Goal: Transaction & Acquisition: Register for event/course

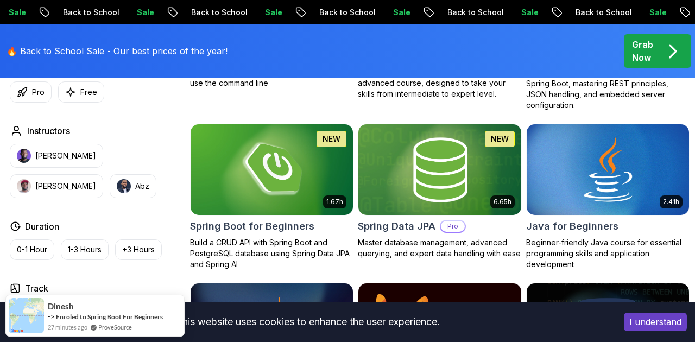
scroll to position [496, 0]
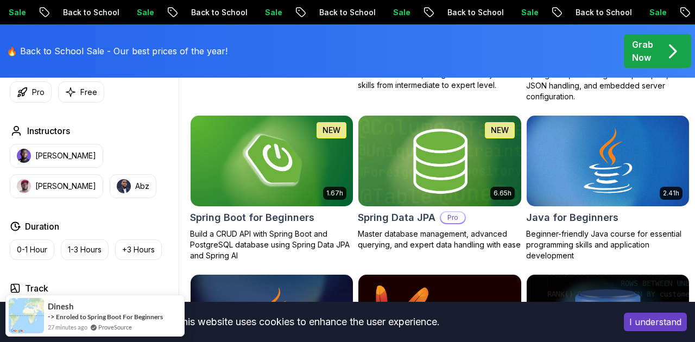
click at [423, 166] on img at bounding box center [439, 161] width 170 height 96
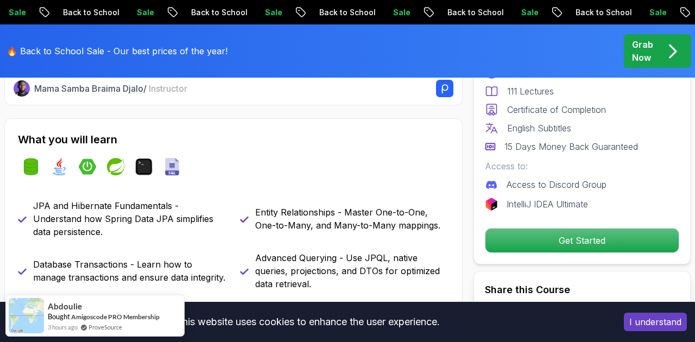
scroll to position [389, 0]
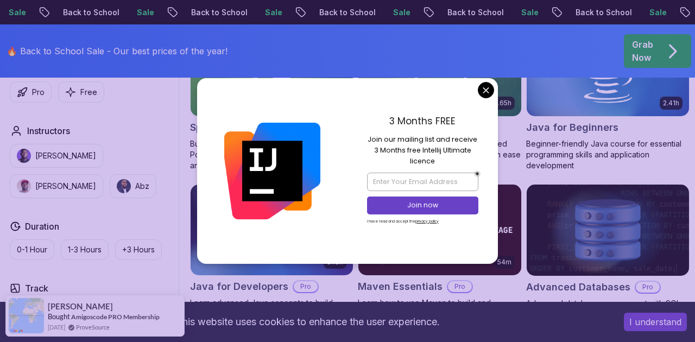
scroll to position [586, 0]
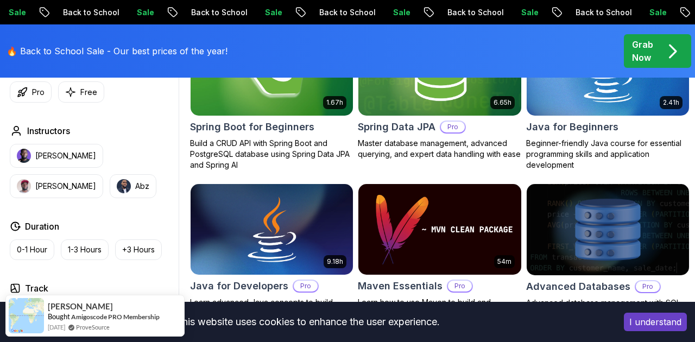
click at [263, 115] on img at bounding box center [272, 70] width 170 height 96
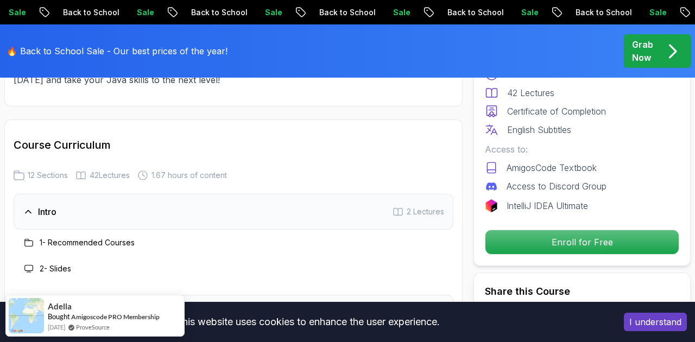
scroll to position [1412, 0]
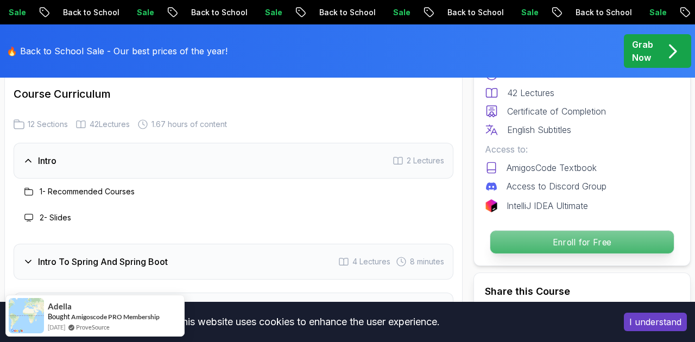
click at [552, 250] on p "Enroll for Free" at bounding box center [581, 242] width 183 height 23
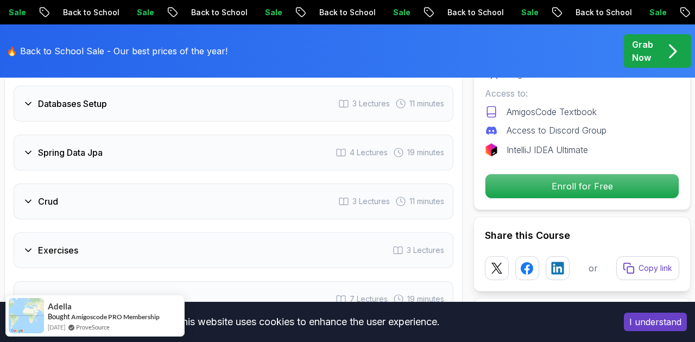
click at [310, 148] on div "Spring Data Jpa 4 Lectures 19 minutes" at bounding box center [234, 153] width 440 height 36
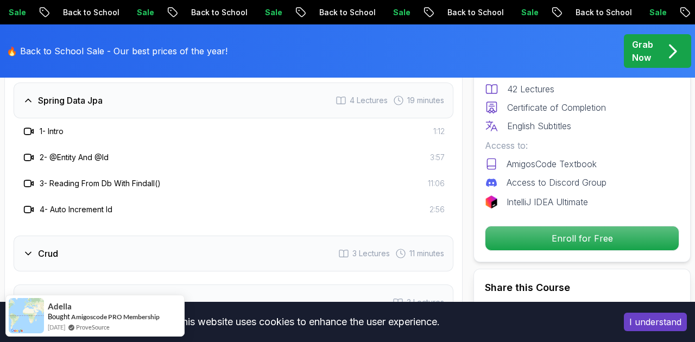
scroll to position [1762, 0]
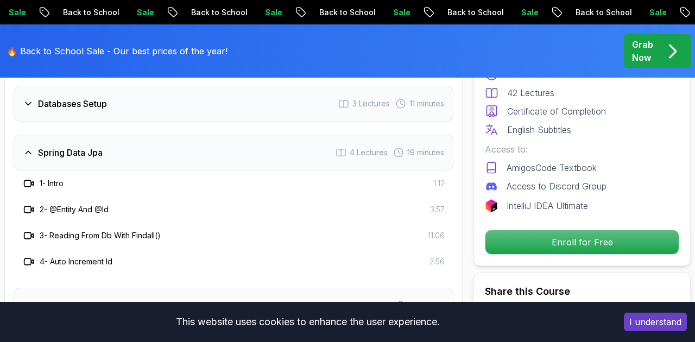
click at [221, 100] on div "Databases Setup 3 Lectures 11 minutes" at bounding box center [234, 104] width 440 height 36
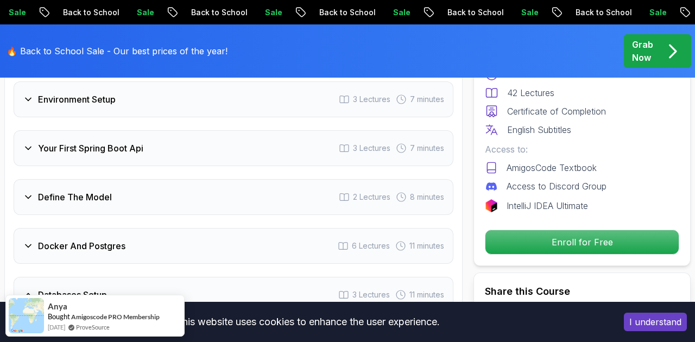
scroll to position [1570, 0]
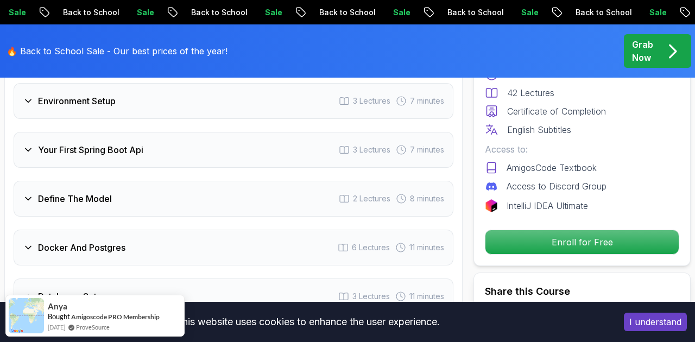
click at [189, 112] on div "Environment Setup 3 Lectures 7 minutes" at bounding box center [234, 101] width 440 height 36
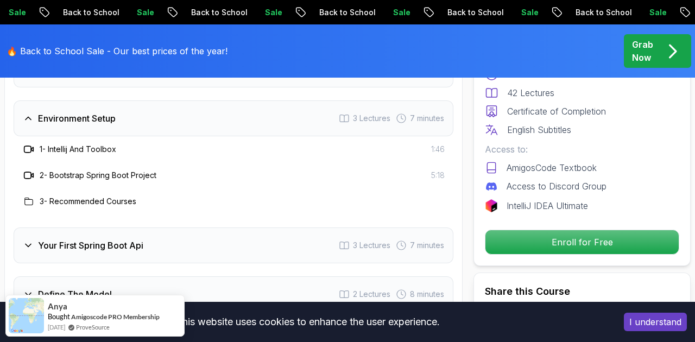
scroll to position [1530, 0]
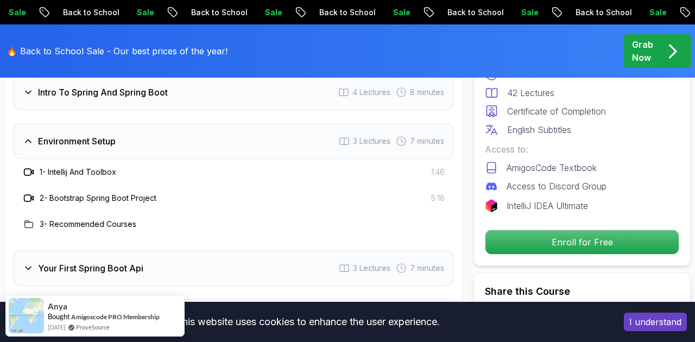
click at [173, 92] on div "Intro To Spring And Spring Boot 4 Lectures 8 minutes" at bounding box center [234, 92] width 440 height 36
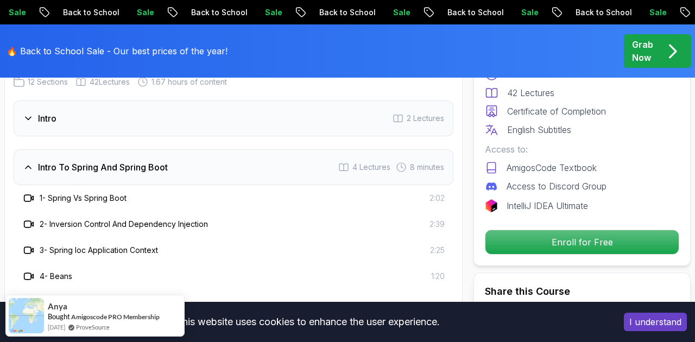
scroll to position [1447, 0]
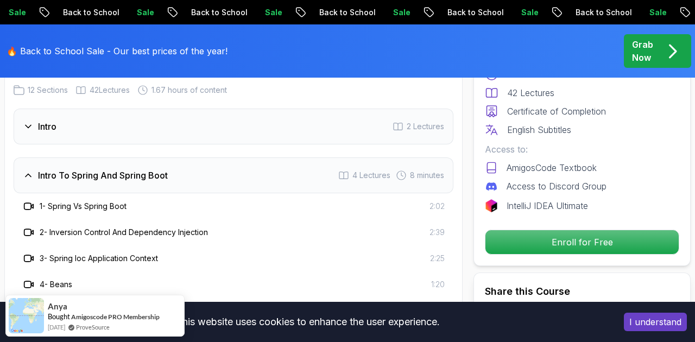
click at [139, 122] on div "Intro 2 Lectures" at bounding box center [234, 127] width 440 height 36
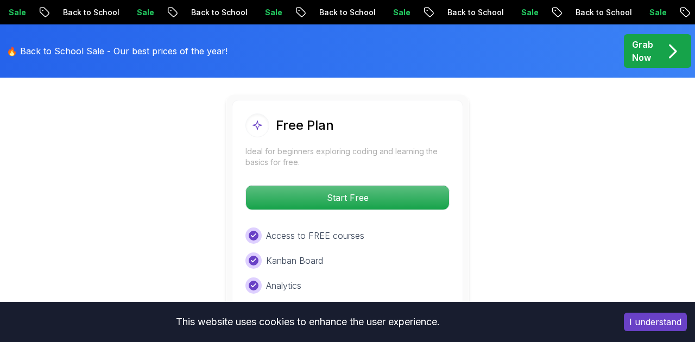
scroll to position [2330, 0]
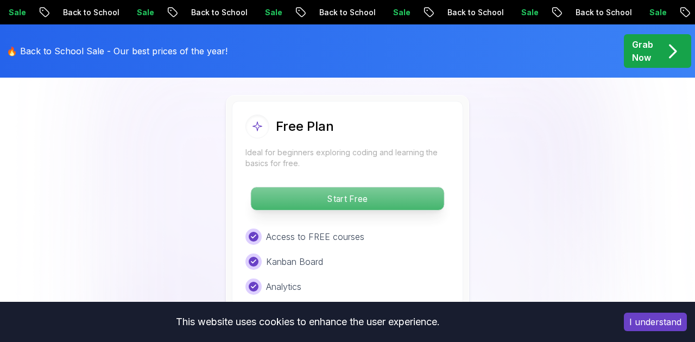
click at [263, 190] on p "Start Free" at bounding box center [347, 198] width 193 height 23
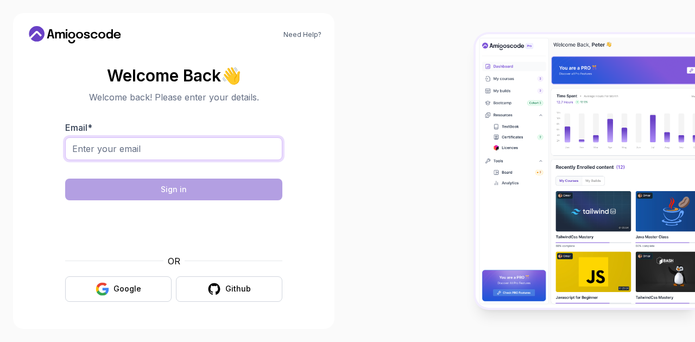
click at [227, 143] on input "Email *" at bounding box center [173, 148] width 217 height 23
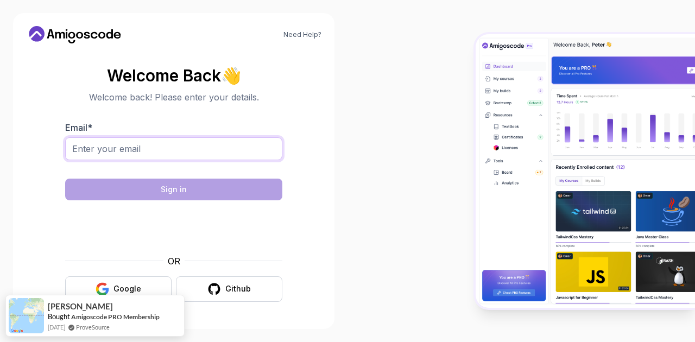
type input "[EMAIL_ADDRESS][DOMAIN_NAME]"
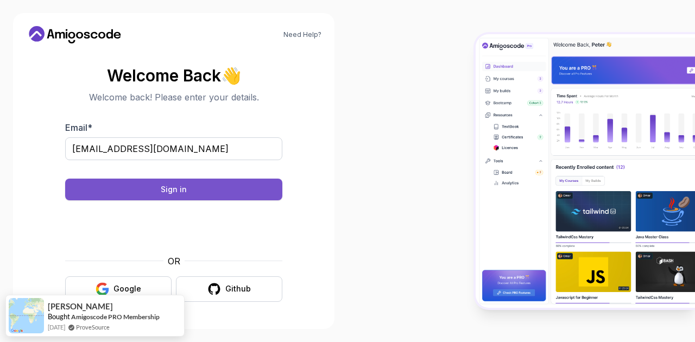
click at [225, 186] on button "Sign in" at bounding box center [173, 190] width 217 height 22
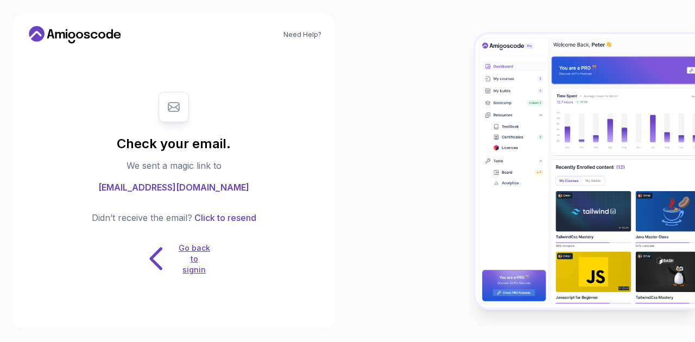
click at [172, 249] on icon at bounding box center [156, 259] width 34 height 34
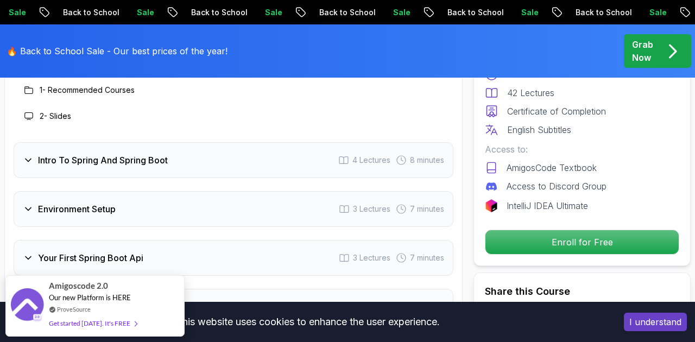
scroll to position [1498, 0]
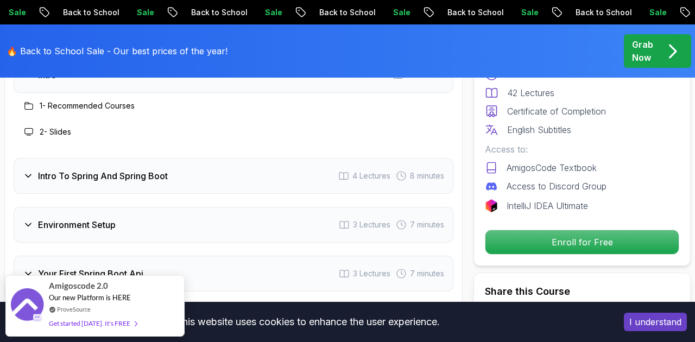
click at [258, 177] on div "Intro To Spring And Spring Boot 4 Lectures 8 minutes" at bounding box center [234, 176] width 440 height 36
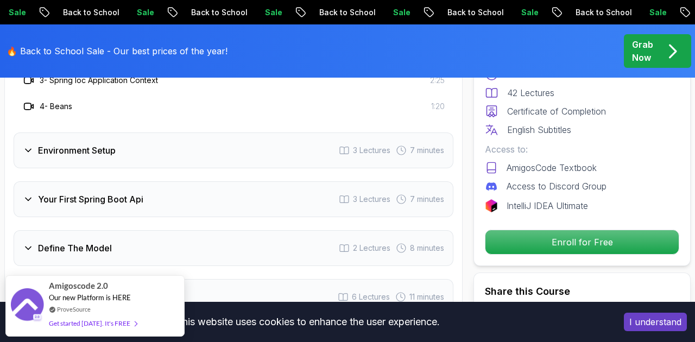
scroll to position [1628, 0]
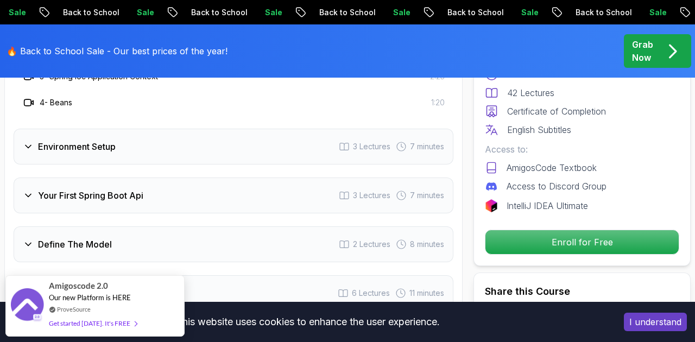
click at [267, 152] on div "Environment Setup 3 Lectures 7 minutes" at bounding box center [234, 147] width 440 height 36
